Goal: Information Seeking & Learning: Learn about a topic

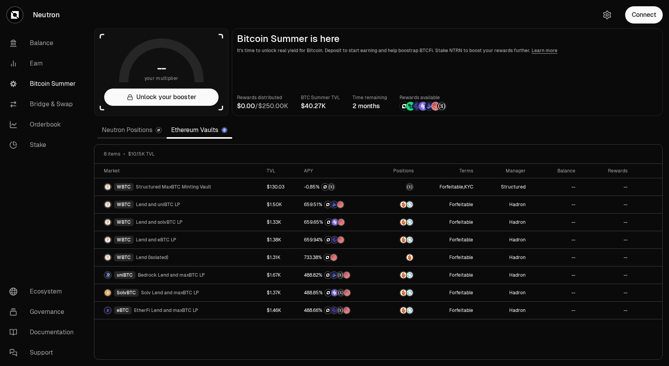
click at [130, 131] on link "Neutron Positions" at bounding box center [131, 130] width 69 height 16
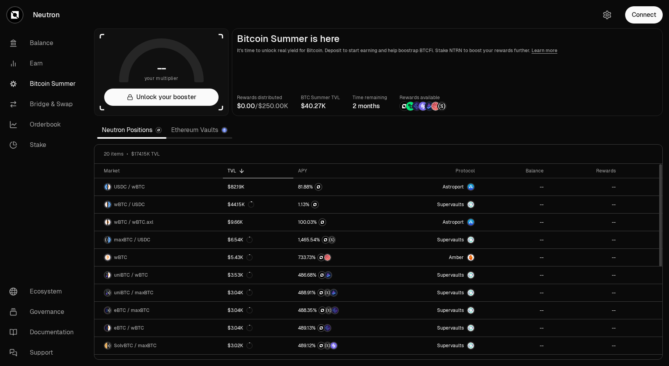
click at [190, 128] on link "Ethereum Vaults" at bounding box center [200, 130] width 66 height 16
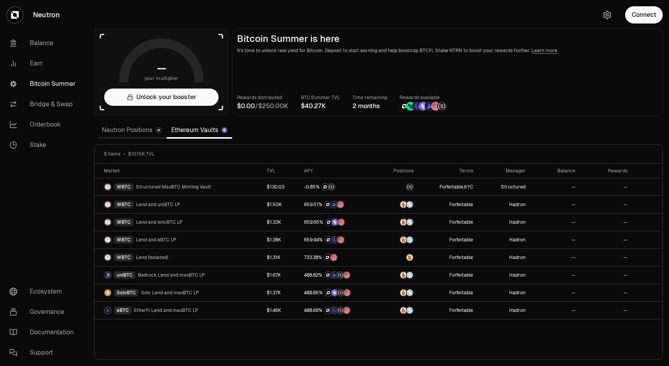
click at [133, 132] on link "Neutron Positions" at bounding box center [131, 130] width 69 height 16
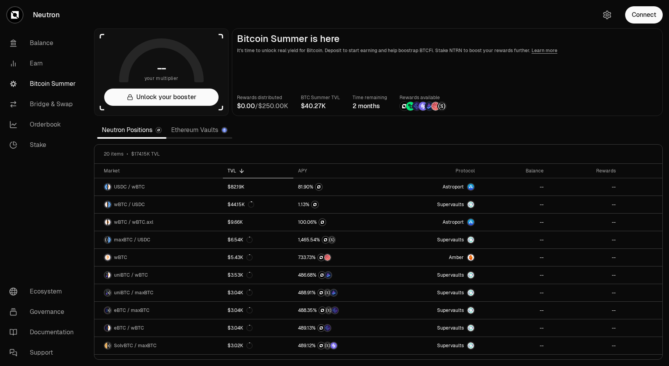
click at [199, 130] on link "Ethereum Vaults" at bounding box center [200, 130] width 66 height 16
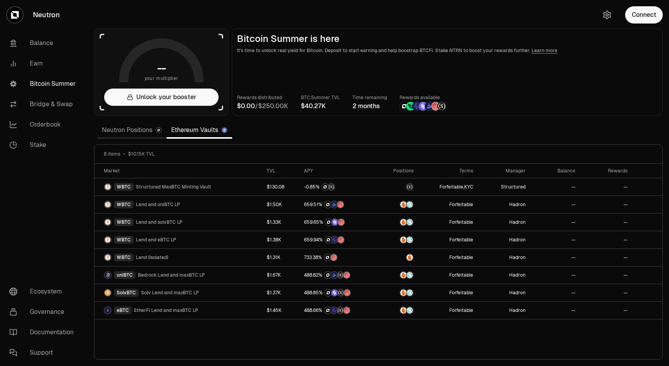
click at [129, 129] on link "Neutron Positions" at bounding box center [131, 130] width 69 height 16
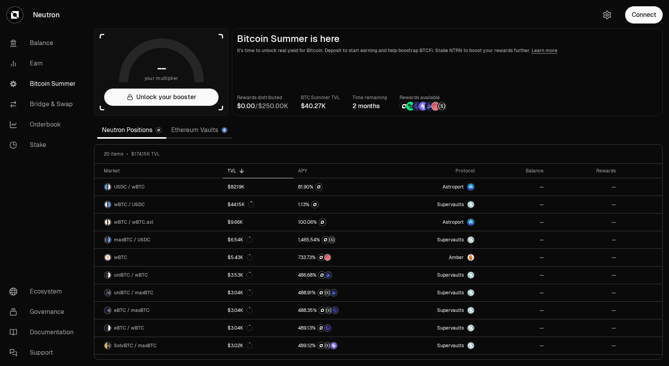
click at [180, 126] on link "Ethereum Vaults" at bounding box center [200, 130] width 66 height 16
